Goal: Information Seeking & Learning: Learn about a topic

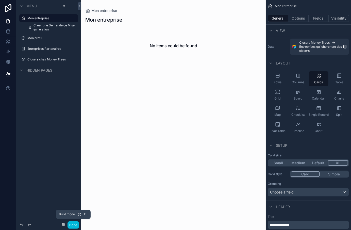
click at [73, 226] on button "Done" at bounding box center [73, 225] width 11 height 7
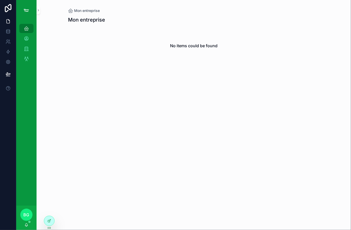
click at [0, 0] on icon at bounding box center [0, 0] width 0 height 0
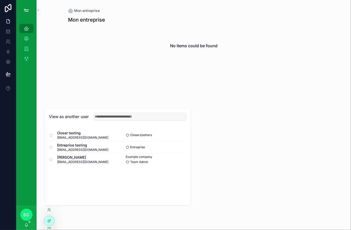
click at [0, 0] on button "Select" at bounding box center [0, 0] width 0 height 0
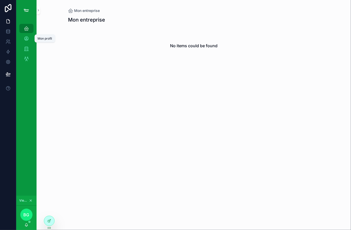
click at [30, 37] on div "Mon profil" at bounding box center [26, 39] width 8 height 8
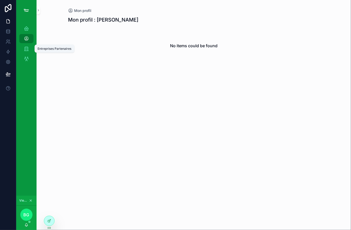
click at [25, 49] on icon "scrollable content" at bounding box center [26, 48] width 5 height 5
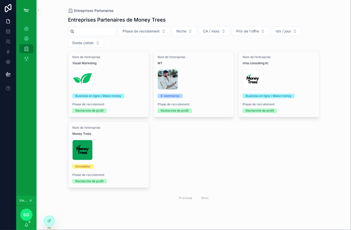
click at [154, 81] on div "Nom de l’entreprise MT enzo-damico .jpeg E-commerce Phase de recrutement Recher…" at bounding box center [194, 84] width 81 height 66
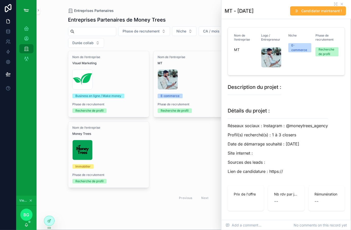
drag, startPoint x: 163, startPoint y: 33, endPoint x: 156, endPoint y: 36, distance: 7.0
click at [160, 33] on span "Phase de recrutement" at bounding box center [141, 31] width 37 height 5
click at [186, 19] on div "Entreprises Partenaires de Money Trees" at bounding box center [194, 19] width 252 height 7
click at [186, 31] on span "Niche" at bounding box center [182, 31] width 10 height 5
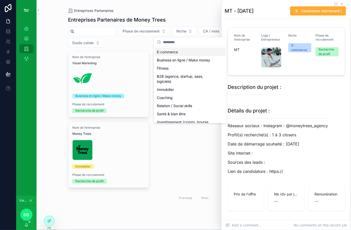
click at [200, 17] on div "Entreprises Partenaires de Money Trees" at bounding box center [194, 19] width 252 height 7
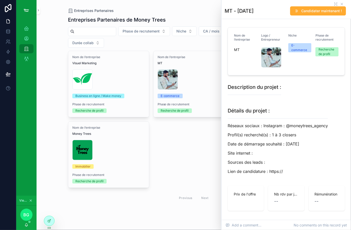
click at [342, 4] on icon "scrollable content" at bounding box center [342, 4] width 2 height 2
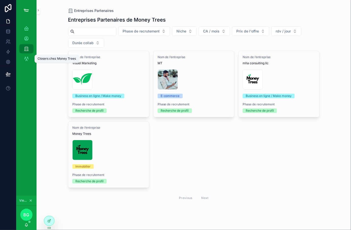
click at [26, 60] on icon "scrollable content" at bounding box center [26, 58] width 5 height 5
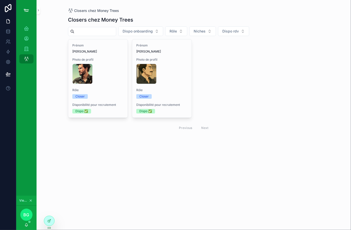
click at [171, 76] on div "FF60B1FA-F545-4B6B-B3BE-B11FDBC3E76C .PNG" at bounding box center [161, 74] width 51 height 20
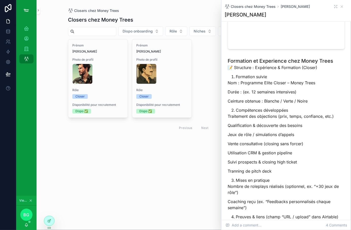
scroll to position [147, 0]
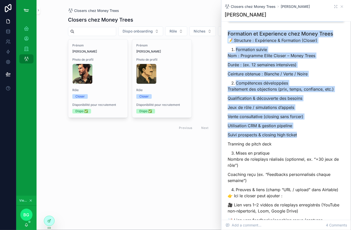
drag, startPoint x: 227, startPoint y: 23, endPoint x: 301, endPoint y: 149, distance: 146.3
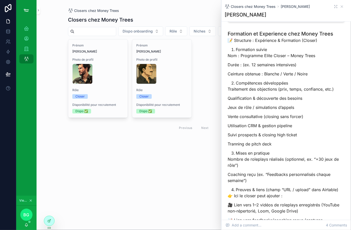
click at [300, 151] on li "Mises en pratique" at bounding box center [290, 153] width 109 height 6
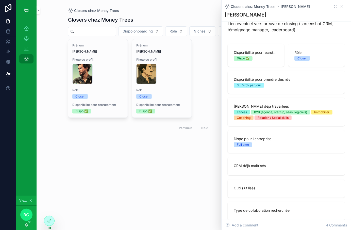
scroll to position [430, 0]
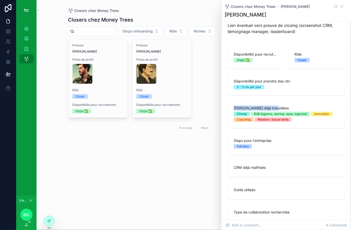
drag, startPoint x: 246, startPoint y: 106, endPoint x: 282, endPoint y: 109, distance: 36.4
click at [282, 109] on div "Niches déjà travaillées Fitness B2B (agence, startup, saas, logiciels) Immobili…" at bounding box center [286, 114] width 117 height 28
drag, startPoint x: 282, startPoint y: 109, endPoint x: 269, endPoint y: 144, distance: 37.6
click at [282, 111] on div "Niches déjà travaillées Fitness B2B (agence, startup, saas, logiciels) Immobili…" at bounding box center [286, 114] width 105 height 16
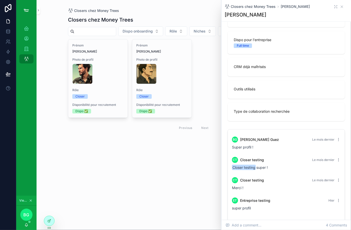
scroll to position [544, 0]
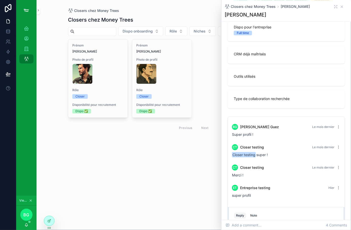
click at [160, 162] on div "Closers chez Money Trees Closers chez Money Trees Dispo onboarding Rôle Niches …" at bounding box center [194, 115] width 315 height 230
click at [341, 6] on icon "scrollable content" at bounding box center [342, 7] width 4 height 4
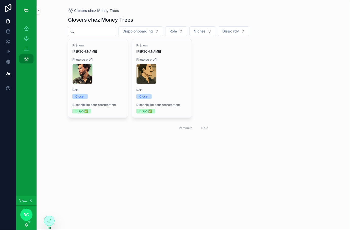
click at [0, 0] on icon at bounding box center [0, 0] width 0 height 0
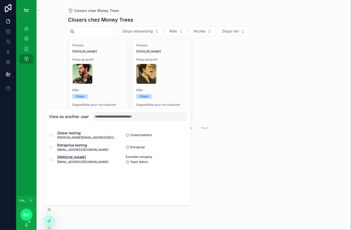
click at [0, 0] on button "Select" at bounding box center [0, 0] width 0 height 0
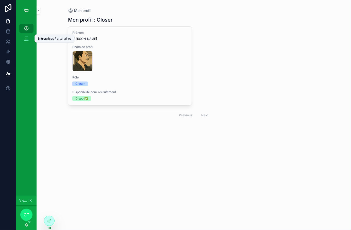
click at [21, 39] on link "Entreprises Partenaires" at bounding box center [26, 38] width 14 height 9
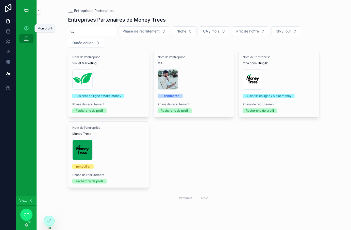
click at [23, 27] on div "Mon profil" at bounding box center [26, 28] width 8 height 8
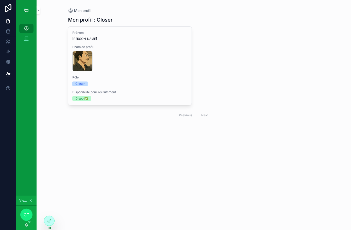
click at [129, 61] on div "FF60B1FA-F545-4B6B-B3BE-B11FDBC3E76C .PNG" at bounding box center [129, 61] width 115 height 20
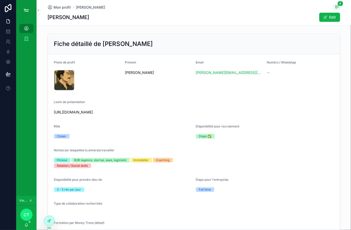
drag, startPoint x: 334, startPoint y: 19, endPoint x: 275, endPoint y: 31, distance: 59.7
click at [334, 19] on button "Edit" at bounding box center [330, 17] width 21 height 9
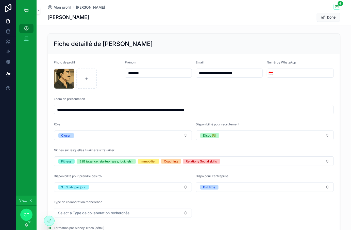
drag, startPoint x: 69, startPoint y: 110, endPoint x: 162, endPoint y: 109, distance: 92.7
click at [162, 109] on input "**********" at bounding box center [193, 109] width 279 height 7
drag, startPoint x: 162, startPoint y: 109, endPoint x: 114, endPoint y: 108, distance: 48.0
click at [148, 109] on input "**********" at bounding box center [193, 109] width 279 height 7
click at [96, 133] on button "Closer" at bounding box center [123, 136] width 138 height 10
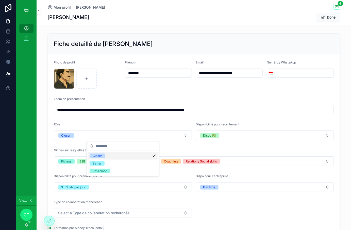
drag, startPoint x: 225, startPoint y: 139, endPoint x: 222, endPoint y: 140, distance: 2.8
click at [225, 139] on button "Dispo ✅" at bounding box center [265, 136] width 138 height 10
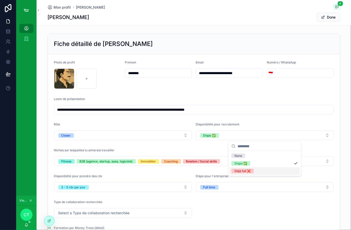
drag, startPoint x: 239, startPoint y: 172, endPoint x: 243, endPoint y: 170, distance: 4.8
click at [239, 172] on div "Déjà full ❌" at bounding box center [243, 171] width 16 height 5
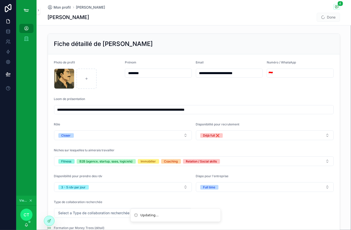
click at [266, 131] on button "Déjà full ❌" at bounding box center [265, 136] width 138 height 10
click at [336, 17] on button "Done" at bounding box center [328, 17] width 23 height 9
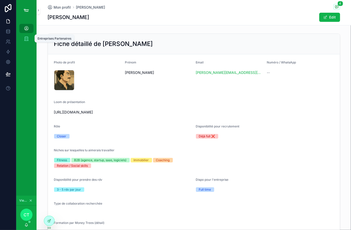
click at [29, 40] on icon "scrollable content" at bounding box center [26, 38] width 5 height 5
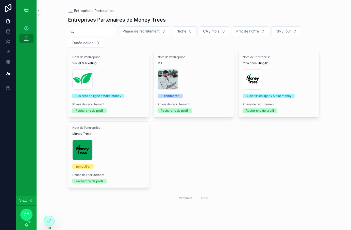
click at [101, 91] on div "Nom de l’entreprise Visuel Marketing Copie-de-Logo-Money-Trees-(2) .png Busines…" at bounding box center [108, 84] width 81 height 66
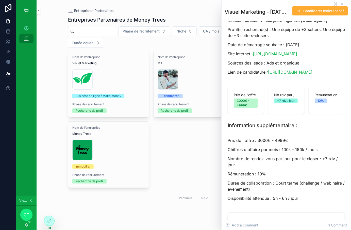
scroll to position [143, 0]
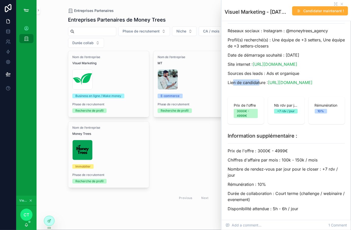
drag, startPoint x: 240, startPoint y: 83, endPoint x: 262, endPoint y: 83, distance: 22.9
click at [262, 82] on p "Lien de candidature : https://www.moneytrees.fr/elite" at bounding box center [286, 83] width 117 height 6
click at [0, 0] on div at bounding box center [0, 0] width 0 height 0
click at [0, 0] on icon at bounding box center [0, 0] width 0 height 0
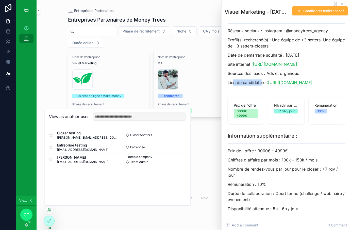
click at [0, 0] on button "Select" at bounding box center [0, 0] width 0 height 0
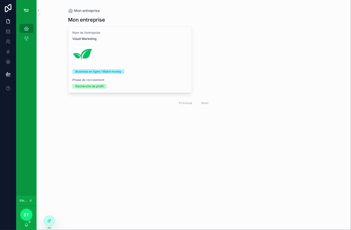
click at [163, 49] on div "Copie-de-Logo-Money-Trees-(2) .png" at bounding box center [129, 55] width 115 height 20
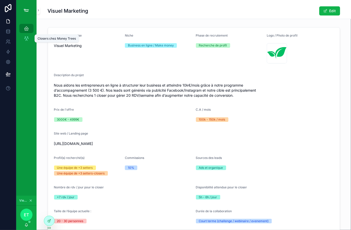
click at [23, 37] on div "Closers chez Money Trees" at bounding box center [26, 39] width 8 height 8
